Goal: Information Seeking & Learning: Check status

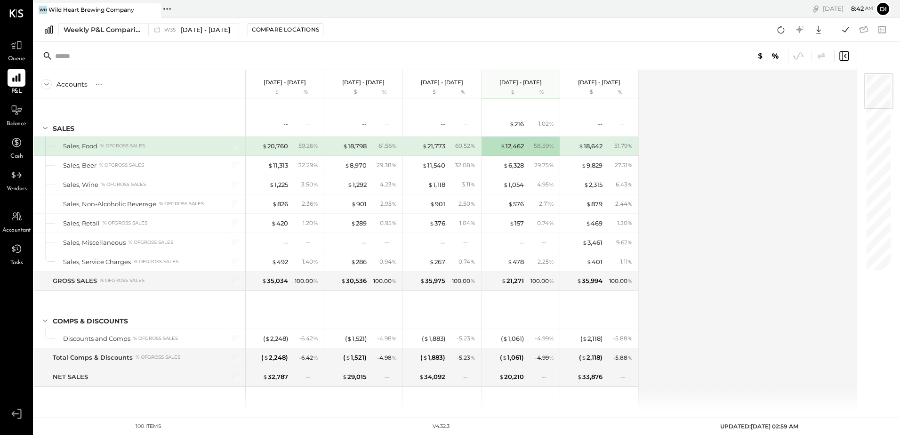
click at [290, 146] on div "$ 20,760 59.26 %" at bounding box center [285, 145] width 71 height 19
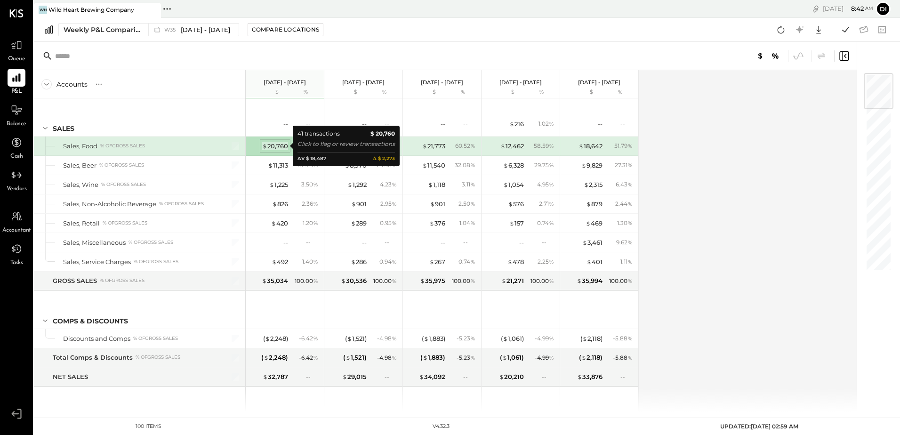
click at [279, 147] on div "$ 20,760" at bounding box center [275, 146] width 26 height 9
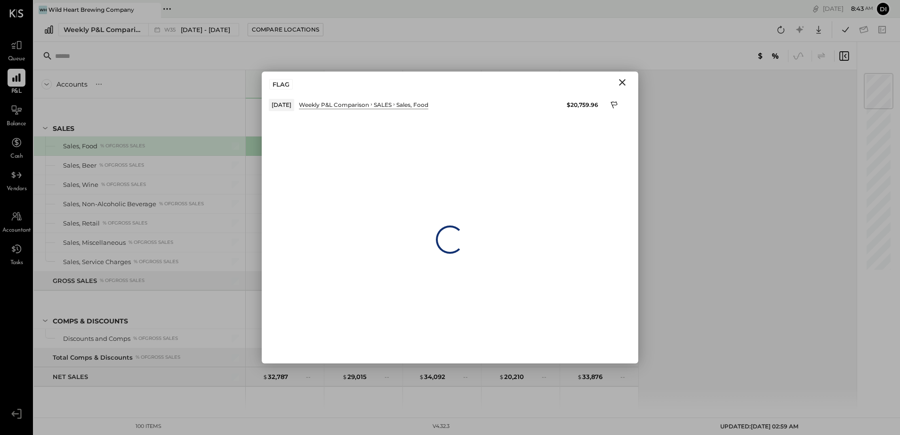
click at [621, 83] on icon "Close" at bounding box center [621, 82] width 11 height 11
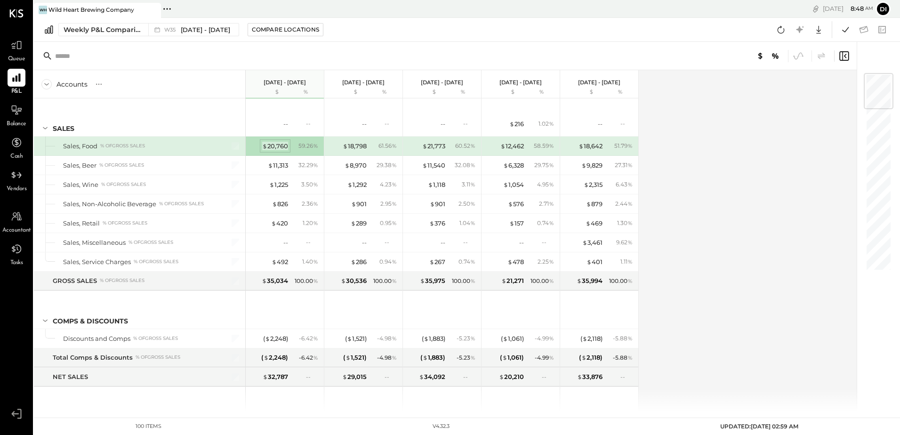
click at [287, 146] on div "$ 20,760" at bounding box center [275, 146] width 26 height 9
